Goal: Task Accomplishment & Management: Manage account settings

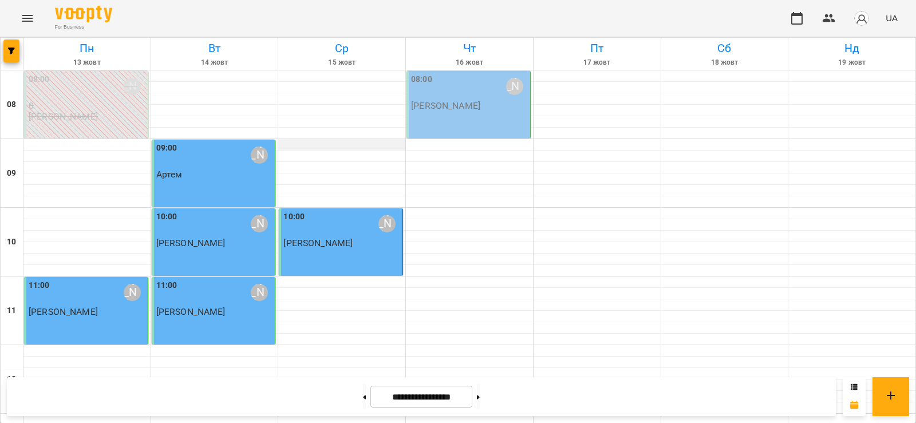
click at [300, 143] on div at bounding box center [341, 144] width 127 height 11
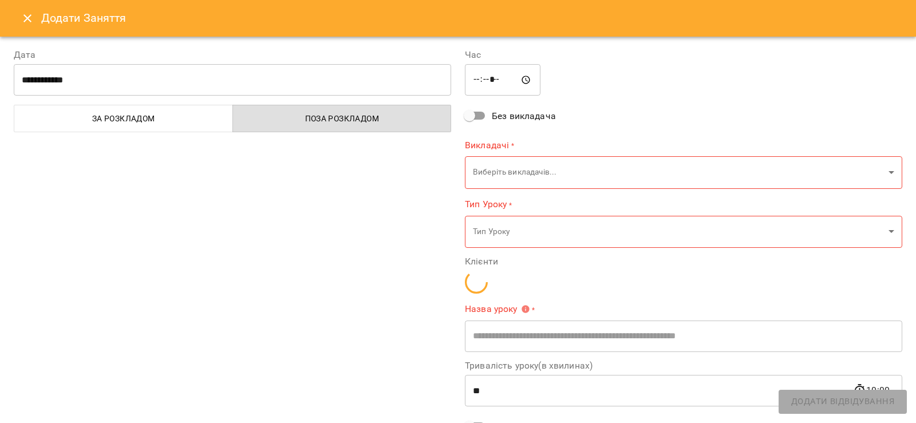
type input "**********"
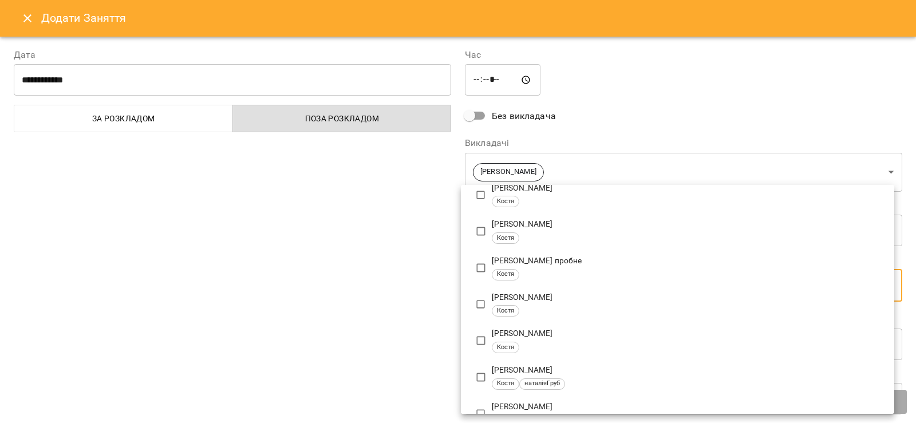
scroll to position [504, 0]
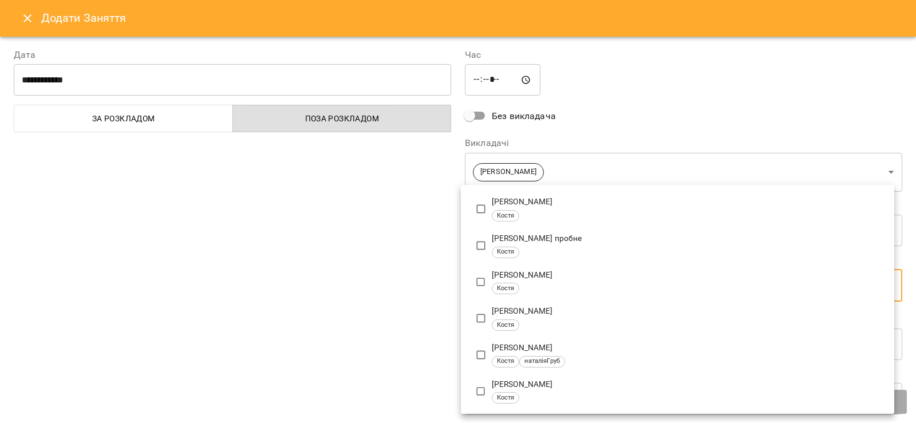
type input "**********"
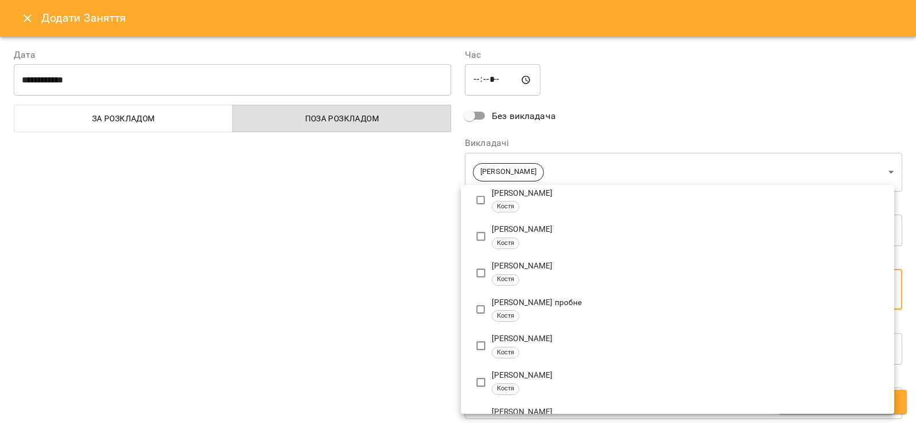
scroll to position [0, 0]
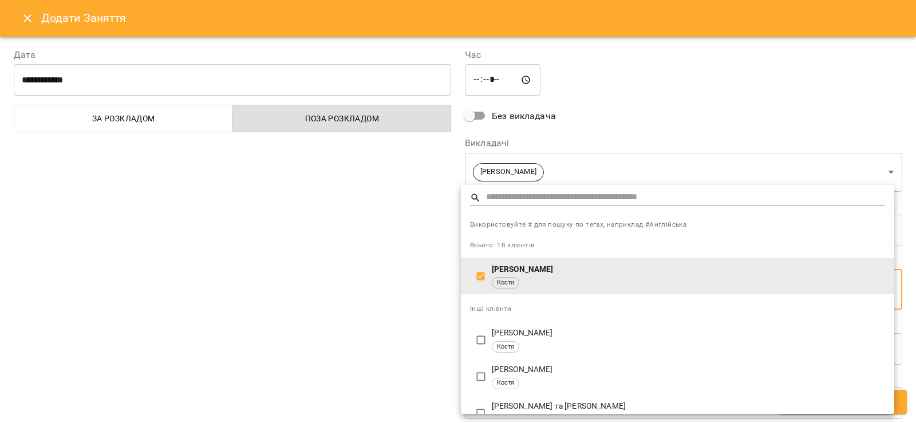
click at [375, 332] on div at bounding box center [458, 211] width 916 height 423
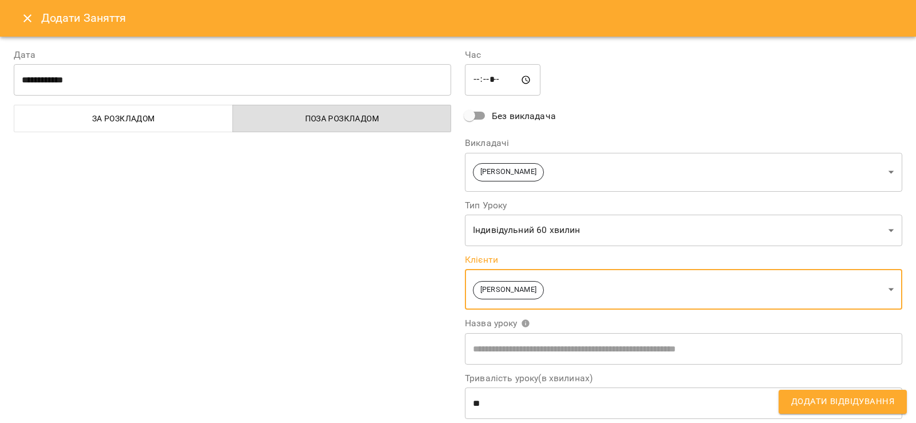
click at [863, 406] on span "Додати Відвідування" at bounding box center [842, 401] width 103 height 15
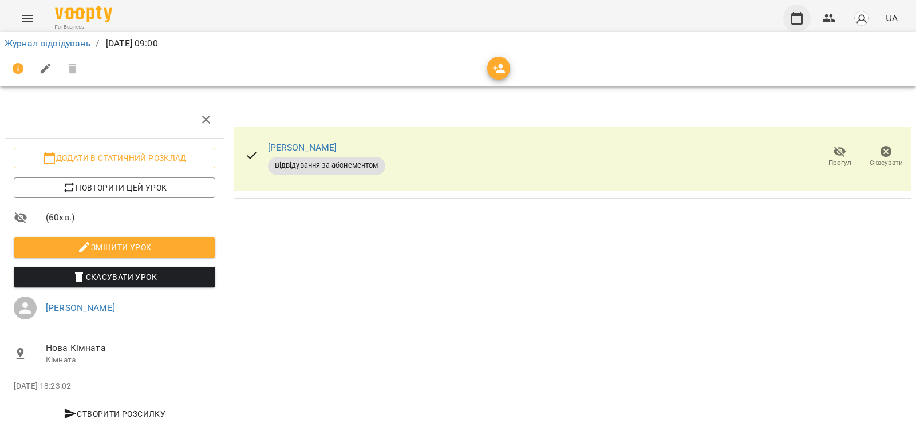
click at [800, 19] on icon "button" at bounding box center [797, 18] width 14 height 14
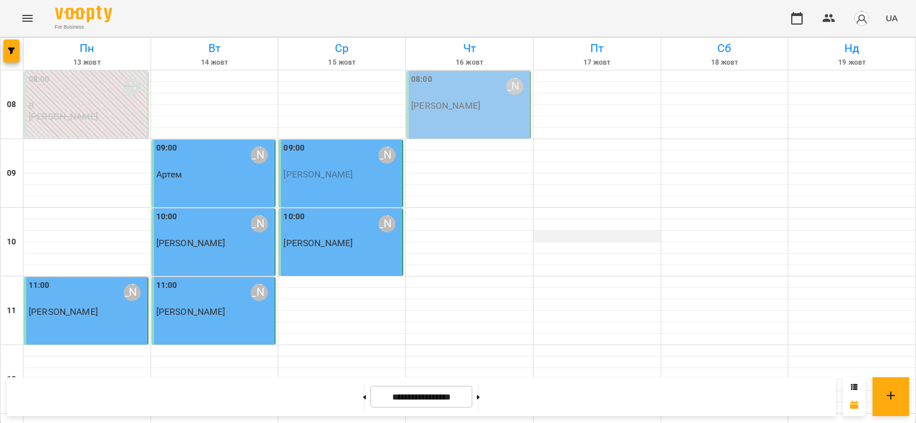
scroll to position [401, 0]
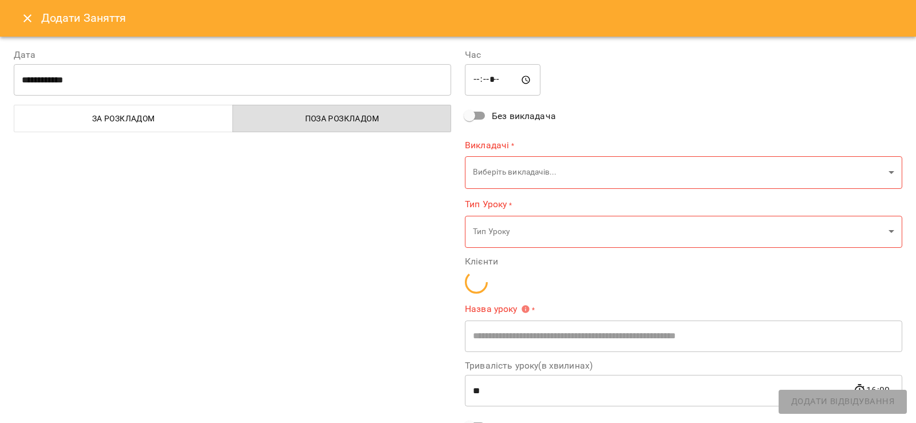
type input "**********"
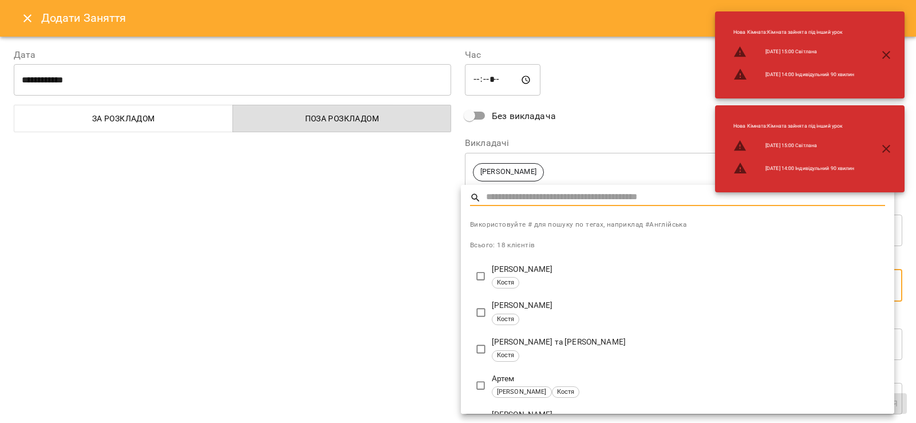
type input "**********"
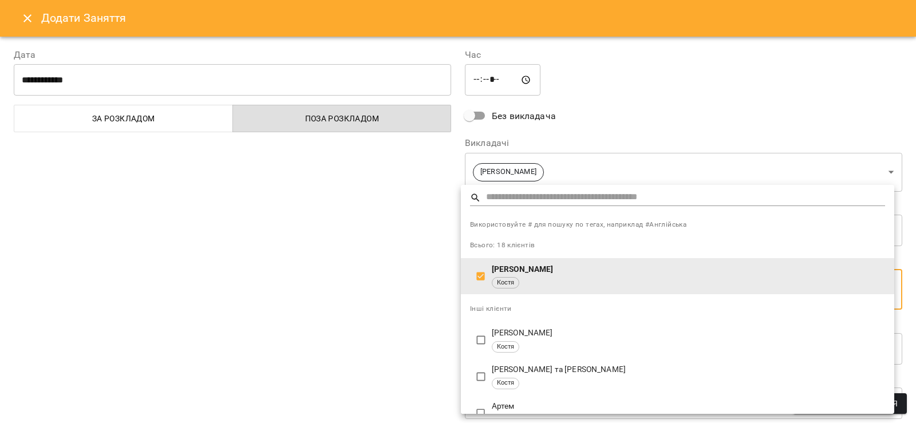
click at [388, 306] on div at bounding box center [458, 211] width 916 height 423
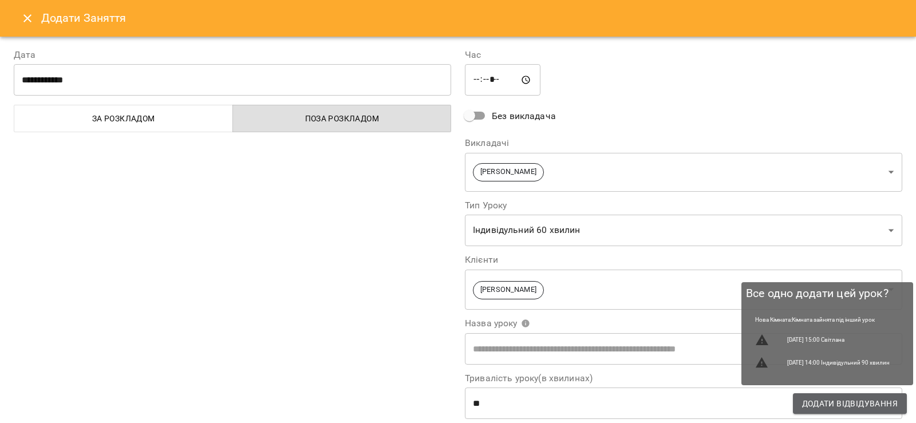
click at [839, 404] on span "Додати Відвідування" at bounding box center [850, 404] width 96 height 14
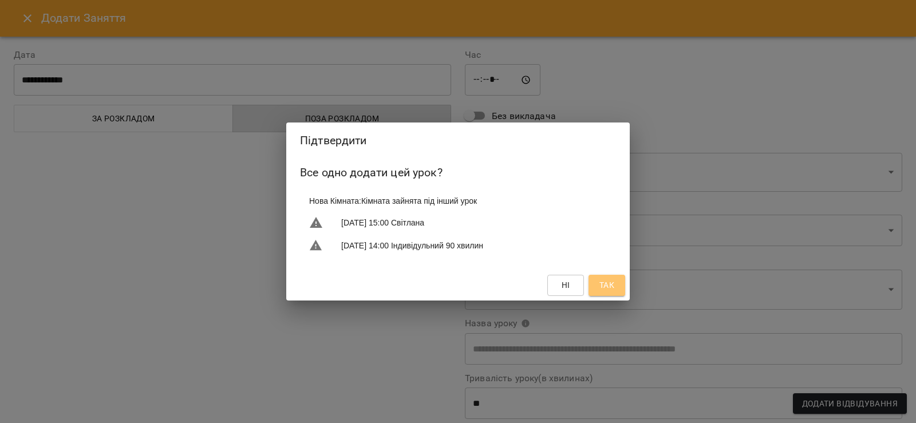
click at [607, 294] on button "Так" at bounding box center [606, 285] width 37 height 21
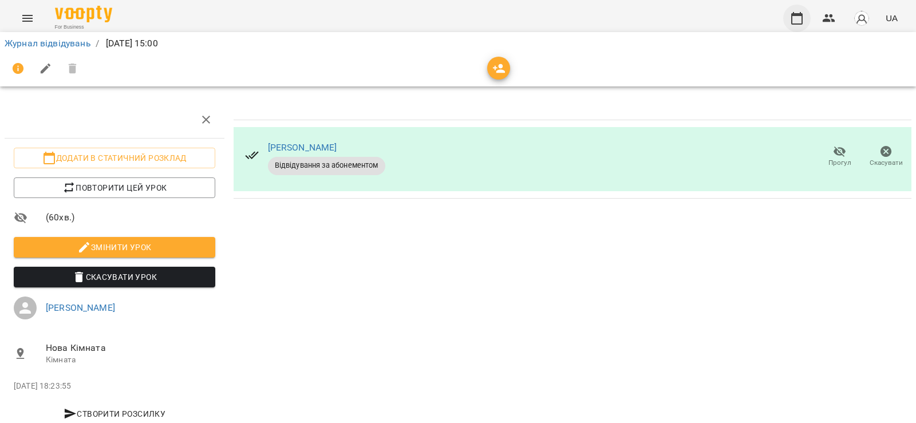
click at [797, 15] on icon "button" at bounding box center [796, 18] width 11 height 13
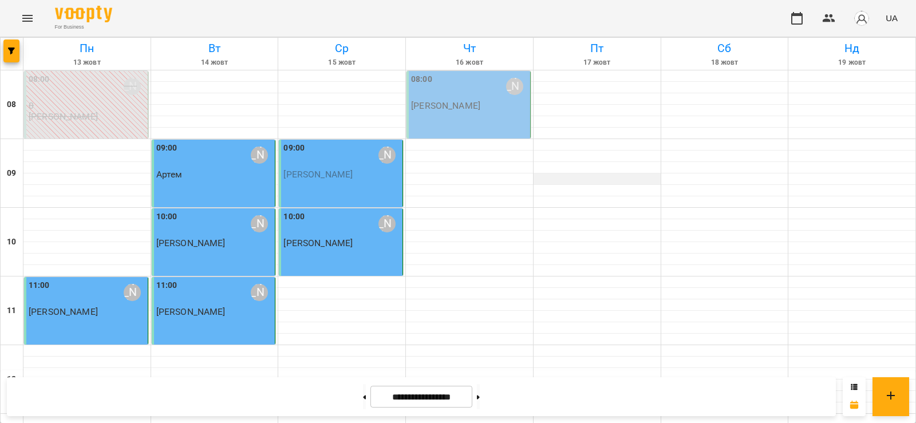
scroll to position [458, 0]
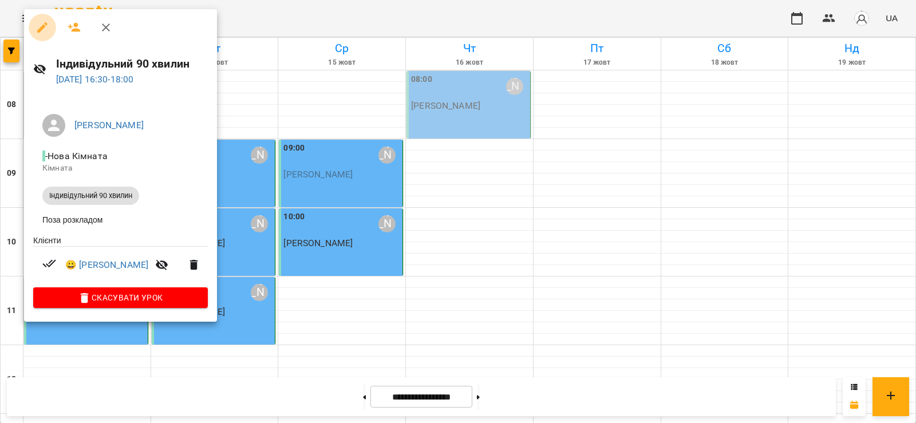
click at [39, 27] on icon "button" at bounding box center [42, 28] width 14 height 14
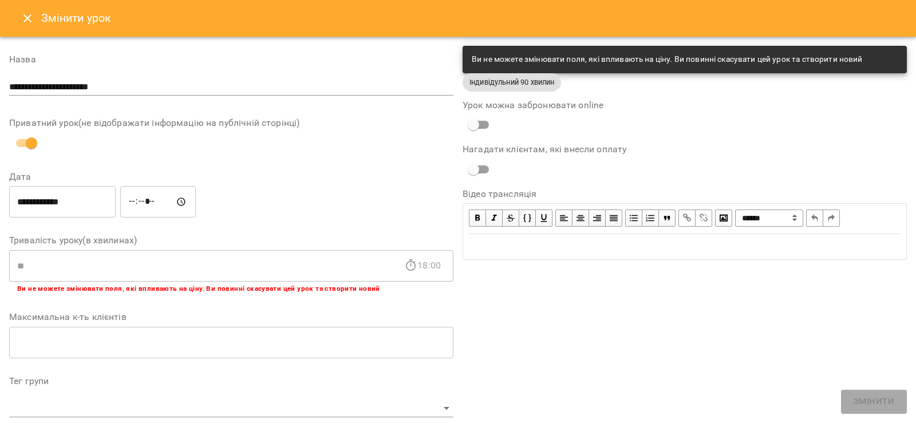
click at [22, 18] on icon "Close" at bounding box center [28, 18] width 14 height 14
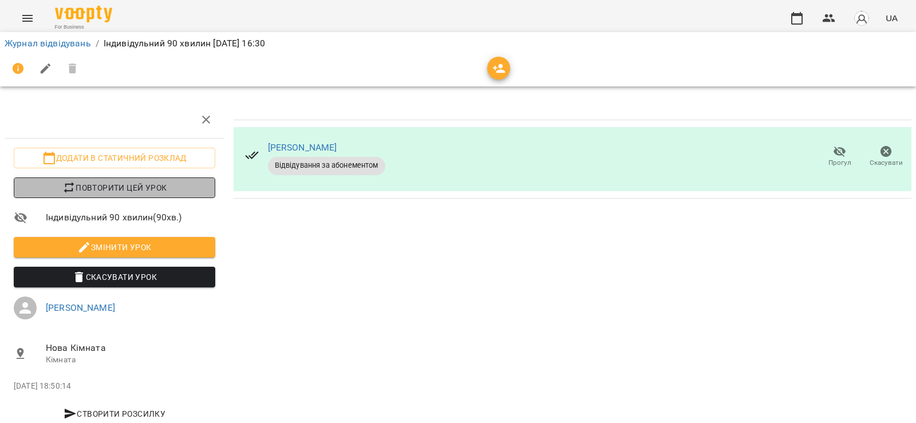
click at [116, 190] on span "Повторити цей урок" at bounding box center [114, 188] width 183 height 14
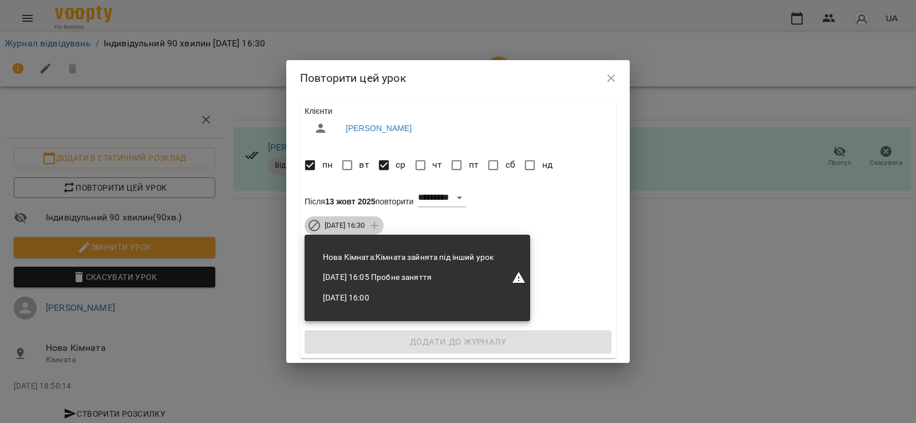
click at [371, 226] on span "[DATE] 16:30" at bounding box center [345, 225] width 54 height 10
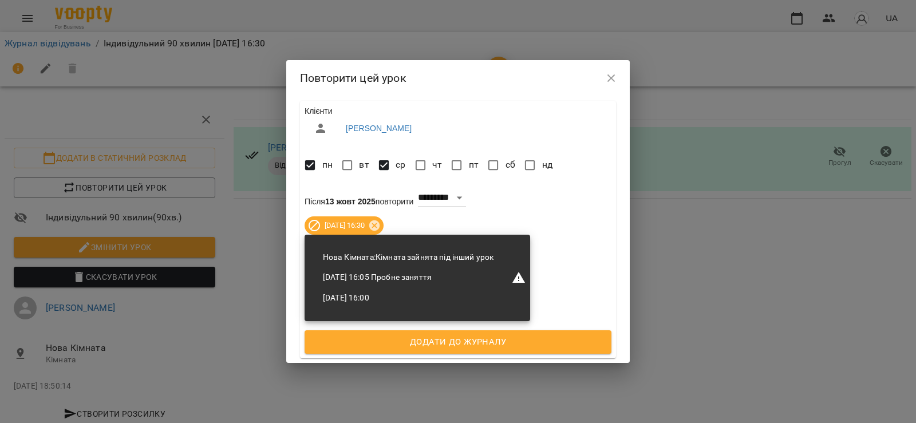
click at [488, 345] on span "Додати до журналу" at bounding box center [458, 342] width 282 height 15
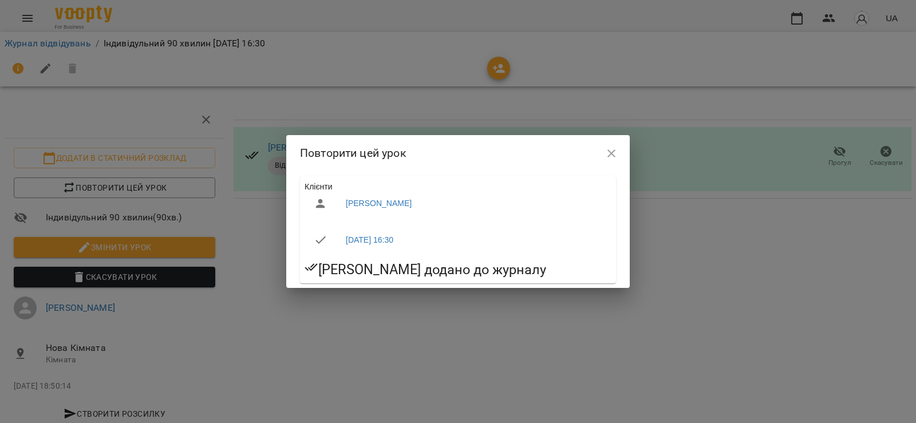
click at [610, 154] on icon "button" at bounding box center [611, 153] width 8 height 8
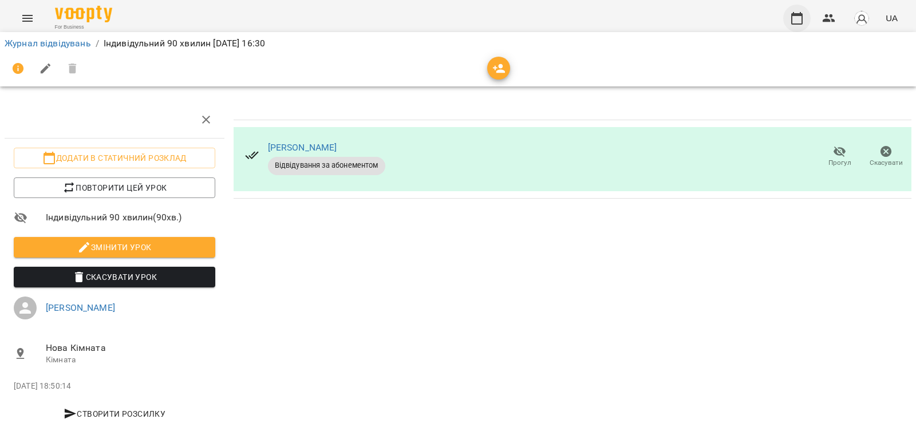
click at [795, 17] on icon "button" at bounding box center [797, 18] width 14 height 14
